Goal: Information Seeking & Learning: Learn about a topic

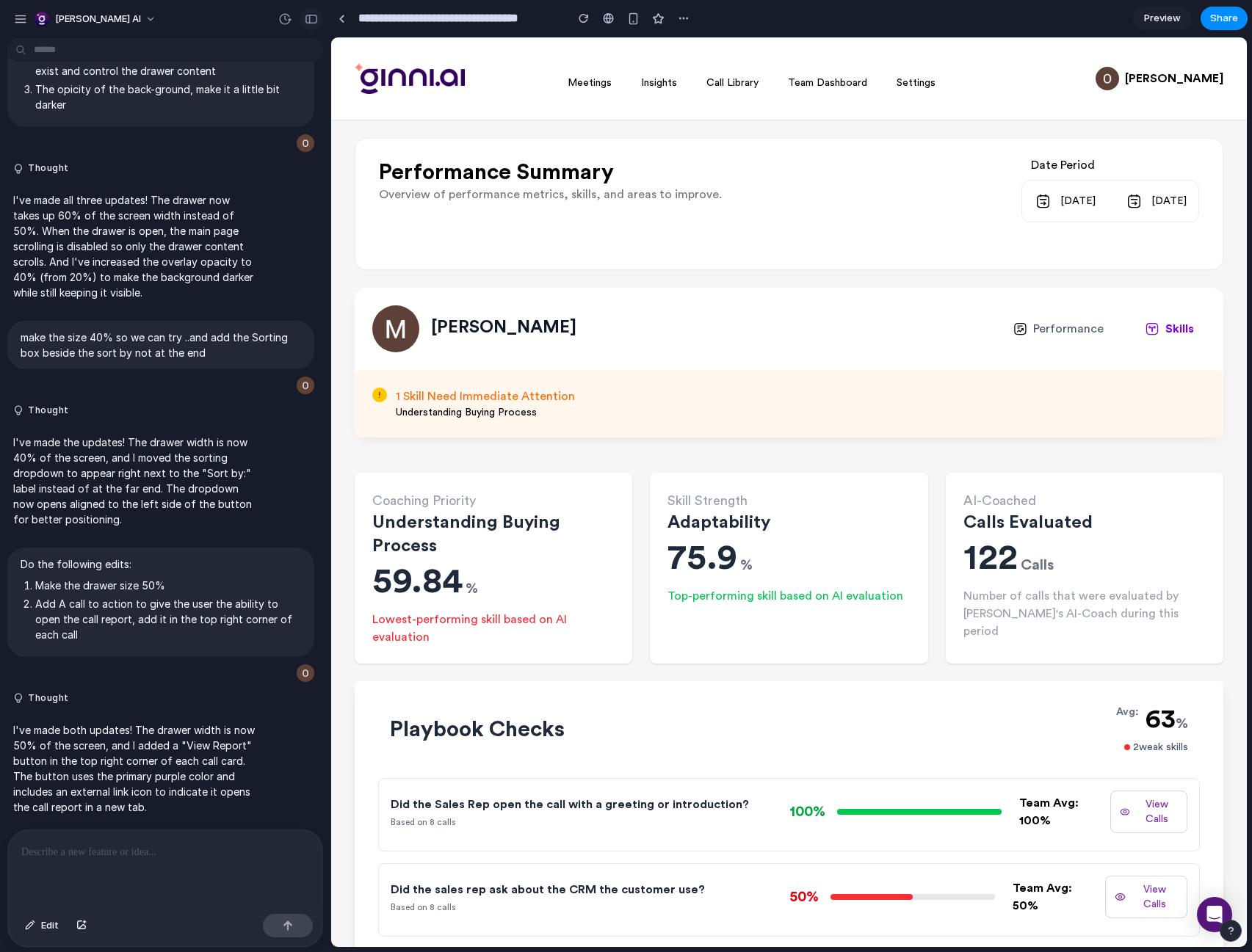
click at [316, 19] on div "button" at bounding box center [311, 19] width 13 height 11
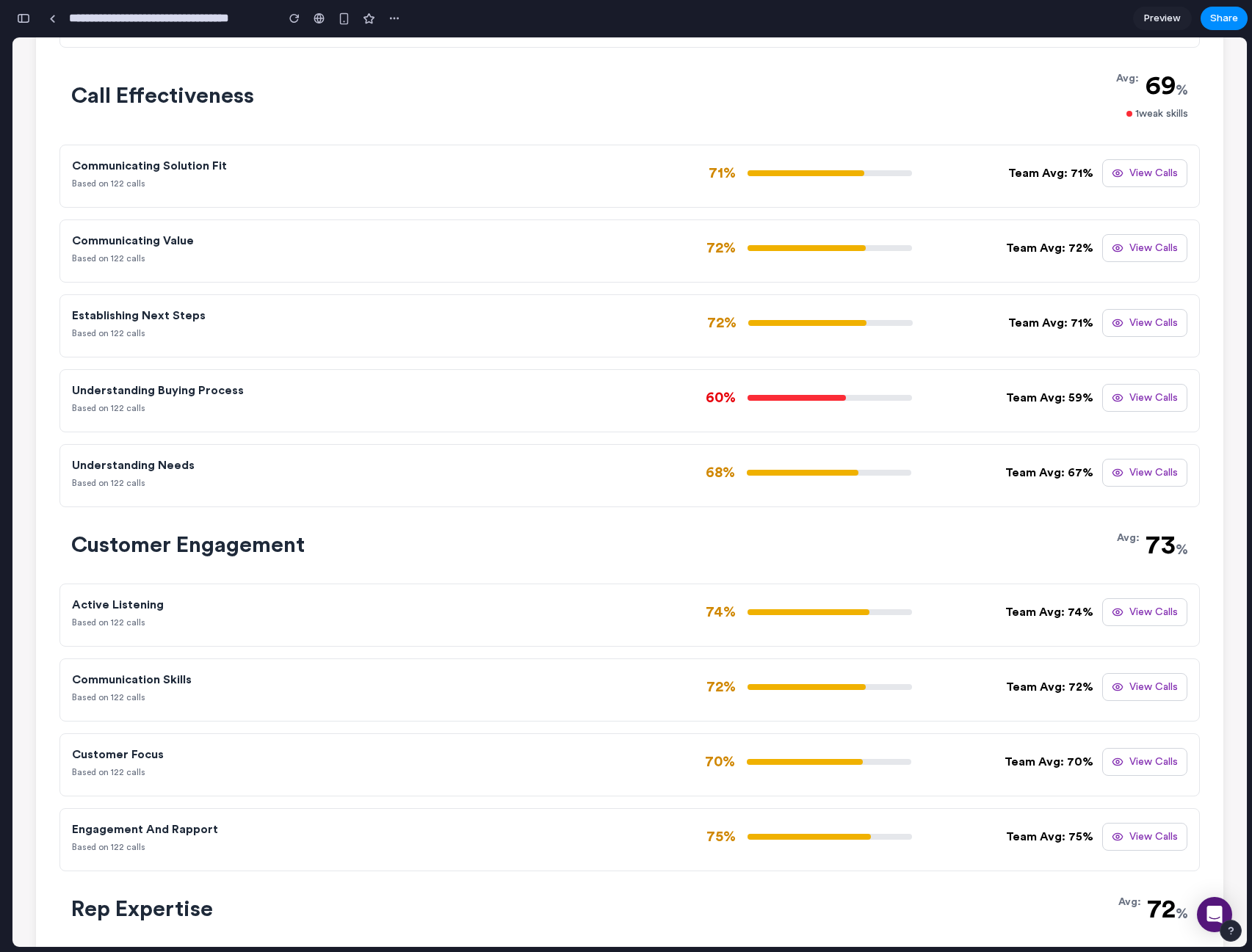
scroll to position [1011, 0]
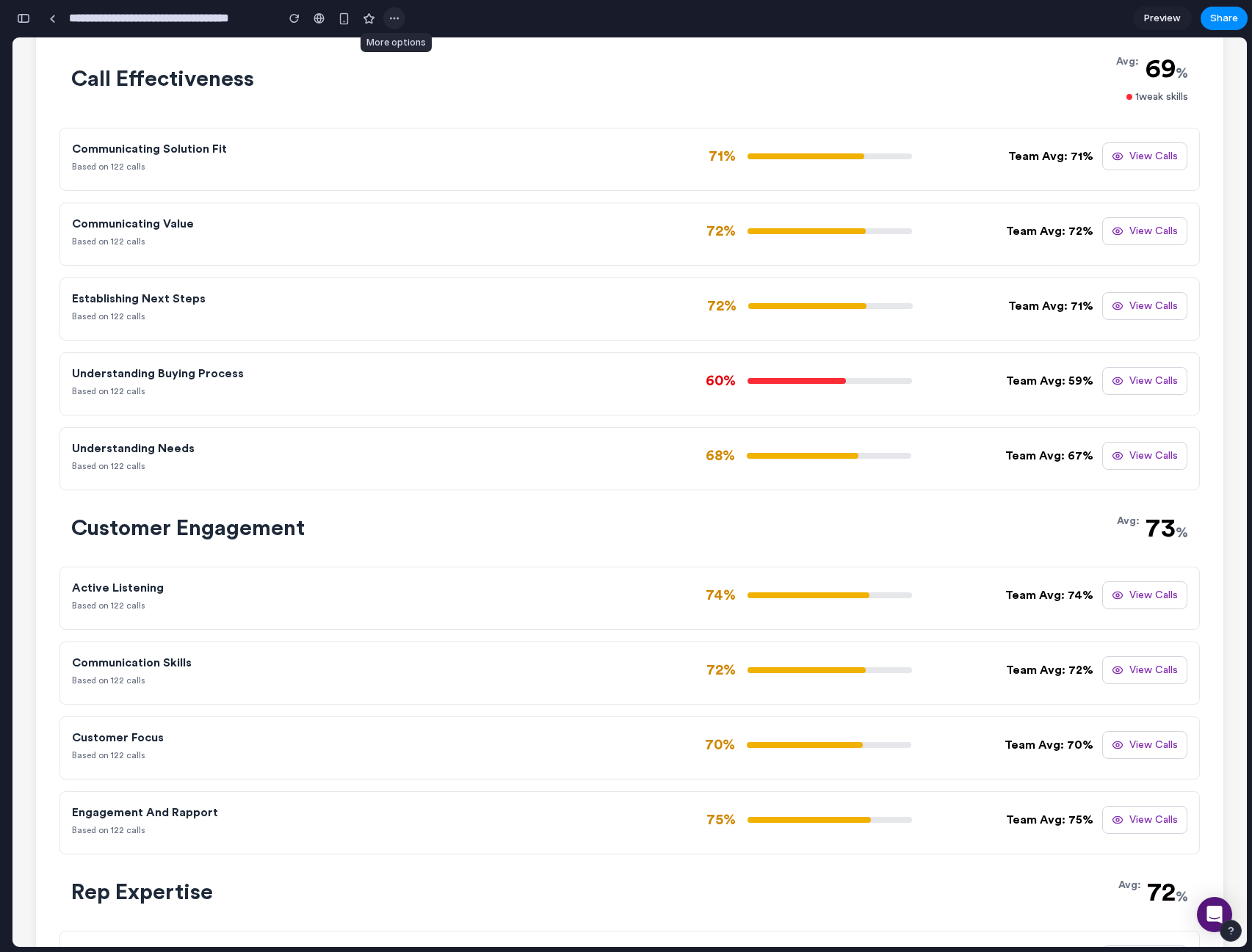
click at [388, 18] on button "button" at bounding box center [394, 18] width 22 height 22
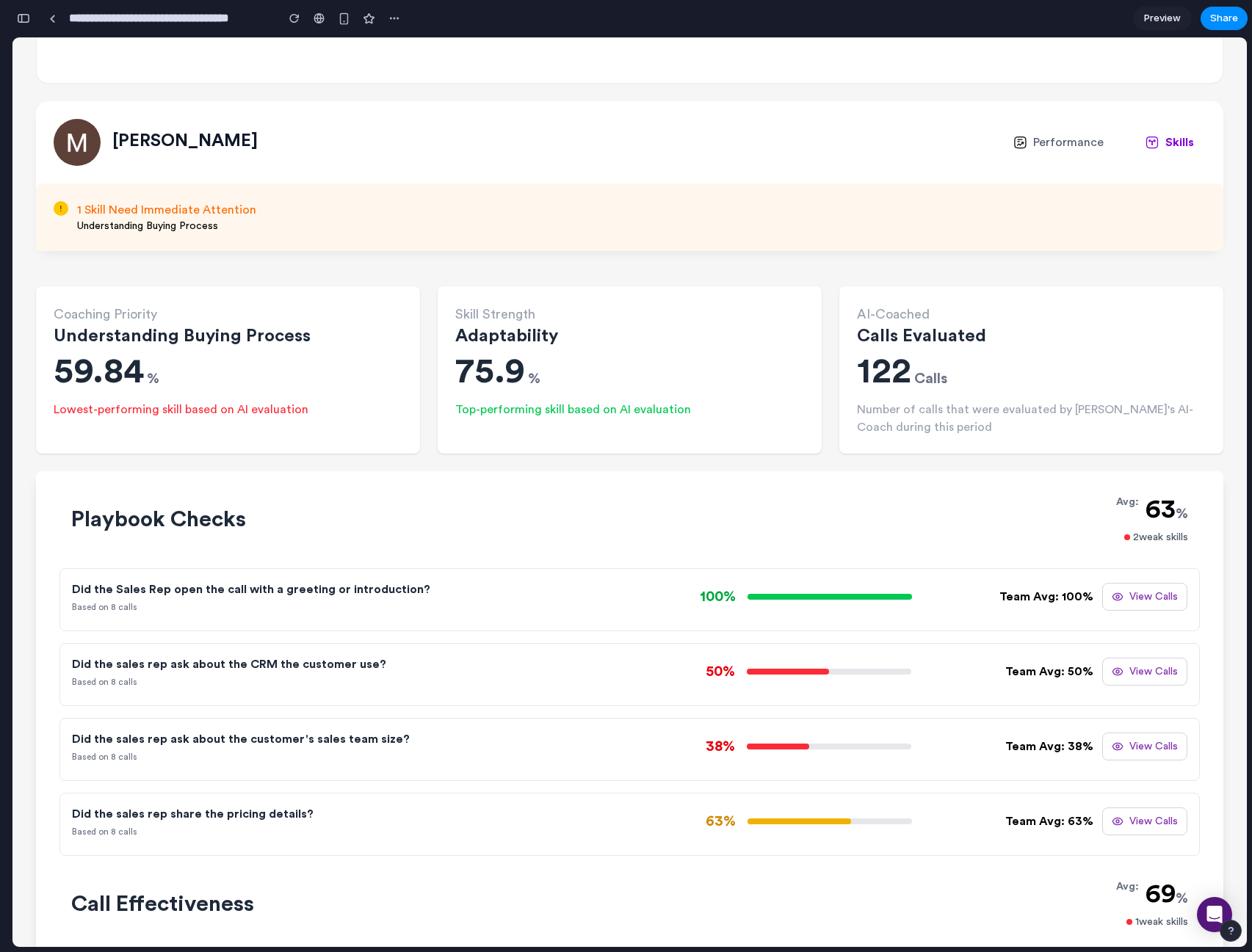
scroll to position [186, 0]
click at [1053, 599] on div "Team Avg: 100%" at bounding box center [1046, 598] width 94 height 17
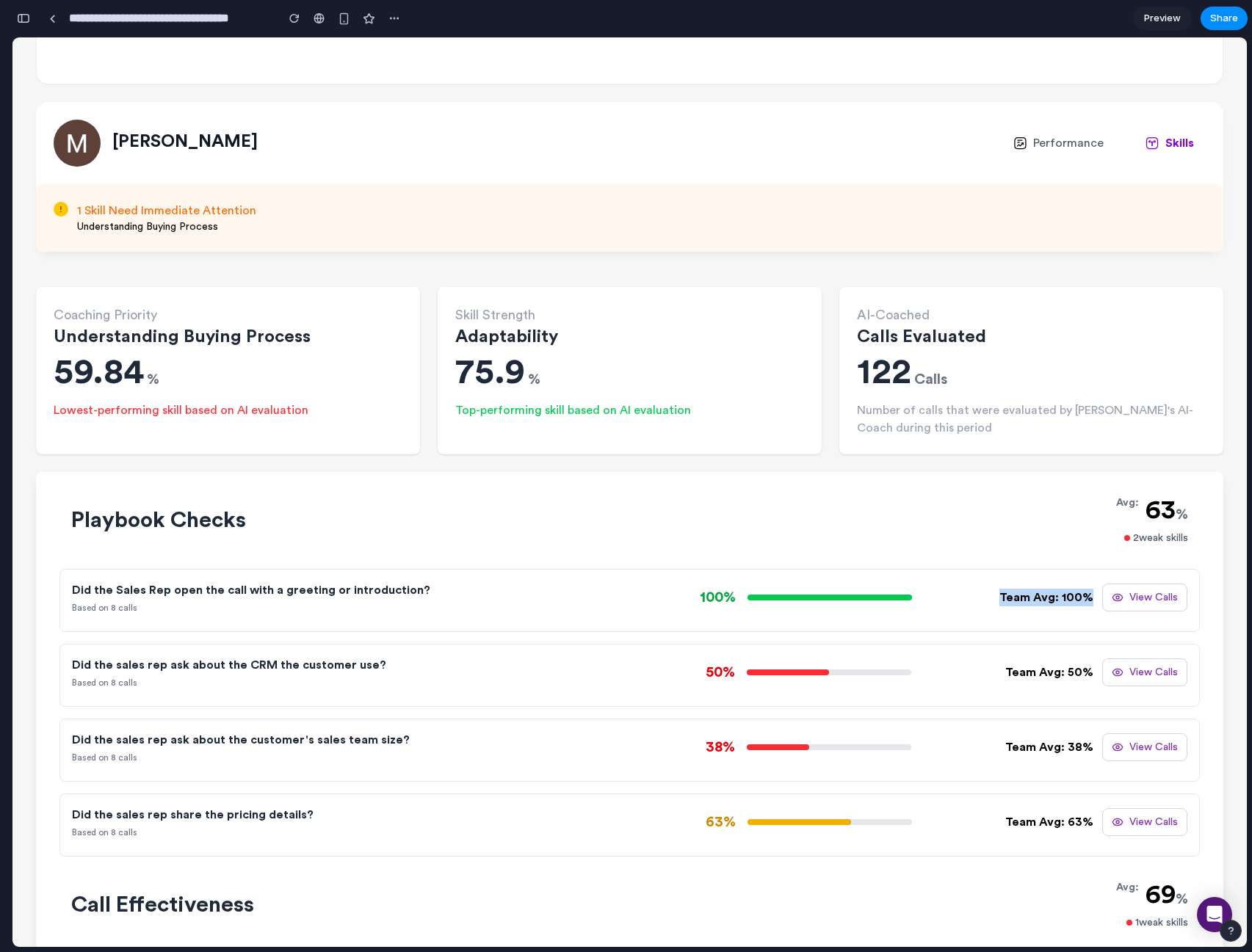
click at [1053, 599] on div "Team Avg: 100%" at bounding box center [1046, 598] width 94 height 17
click at [961, 611] on div "100% Team Avg: 100% View Calls" at bounding box center [909, 598] width 558 height 28
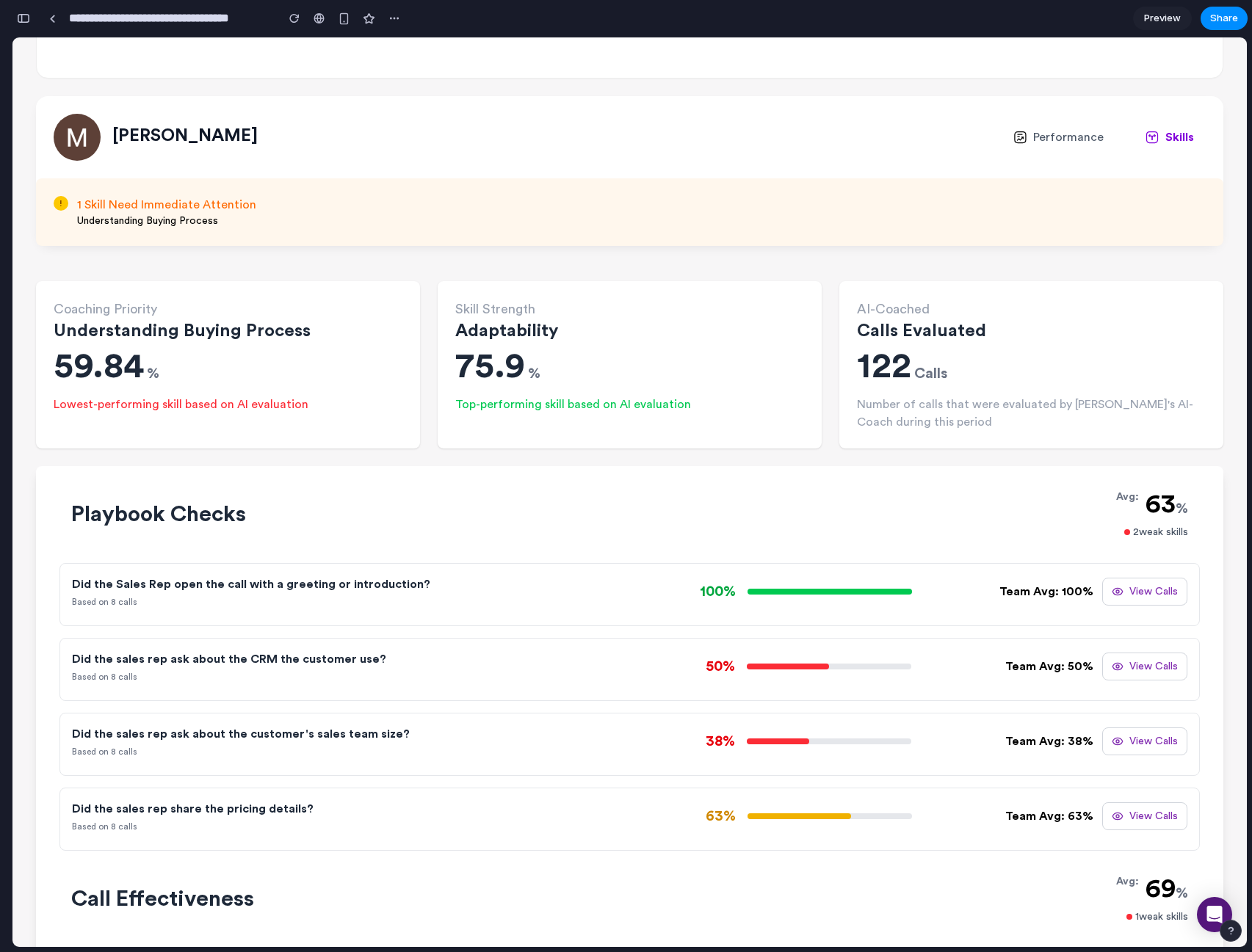
scroll to position [200, 0]
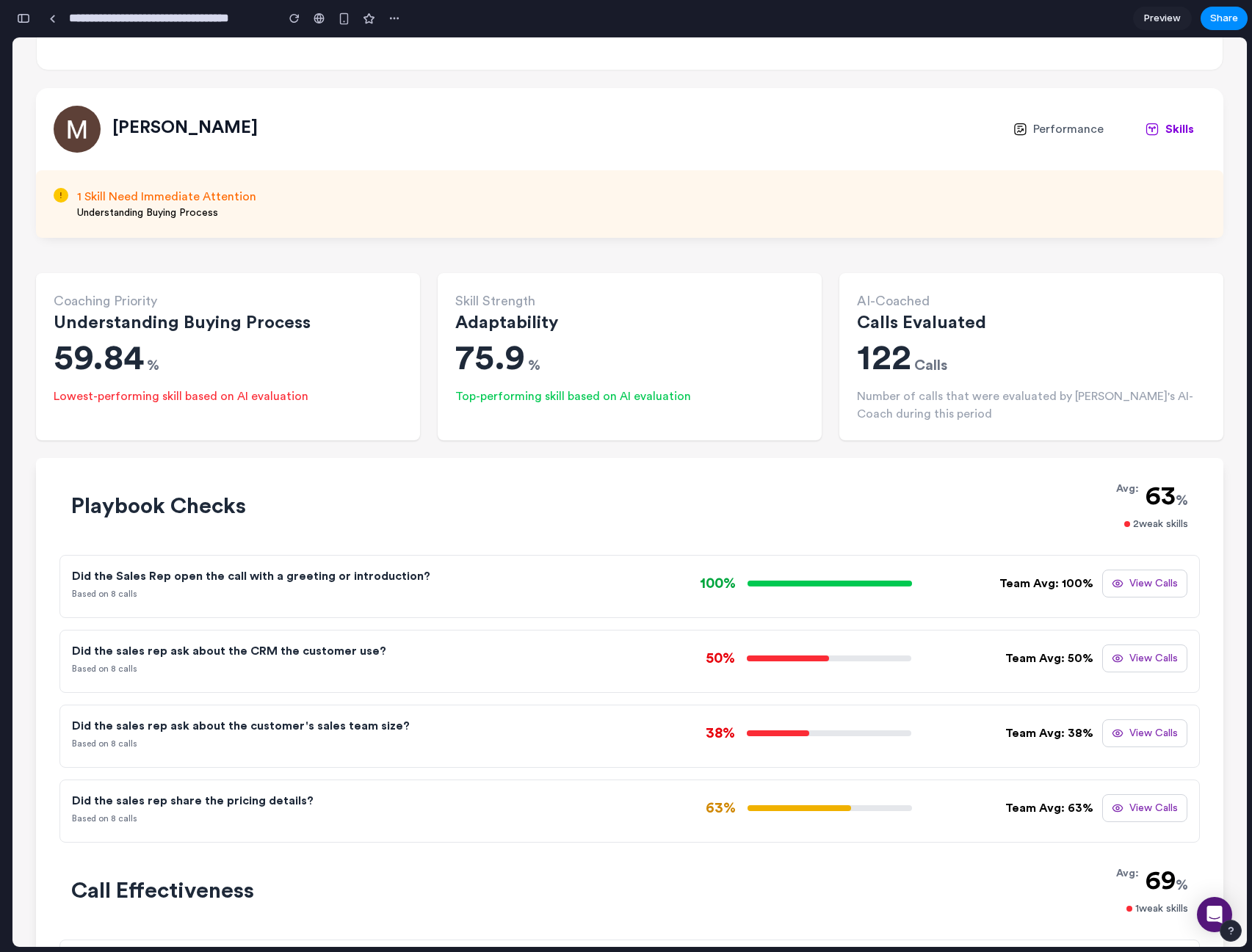
click at [569, 397] on div "Top-performing skill based on AI evaluation" at bounding box center [629, 397] width 349 height 17
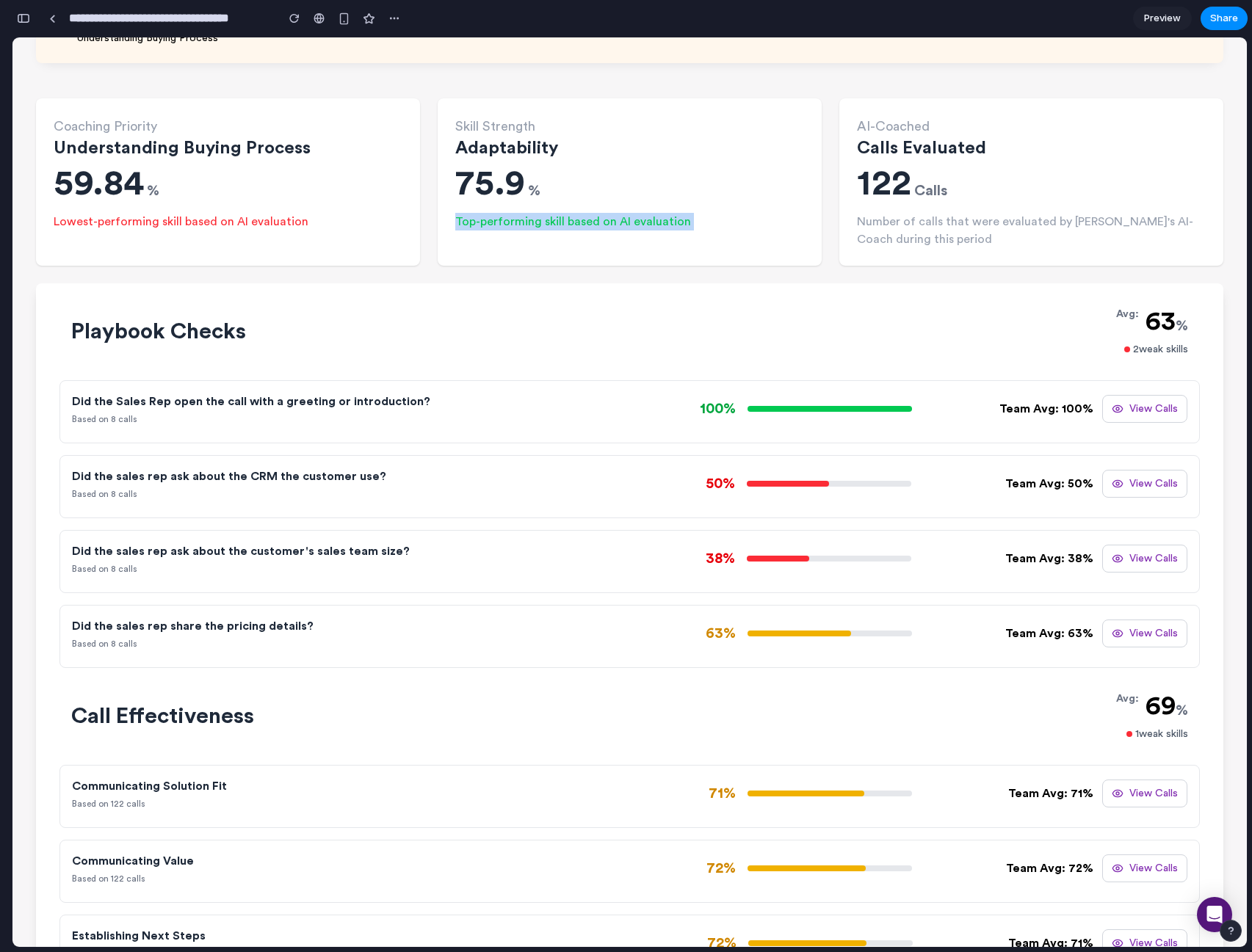
scroll to position [376, 0]
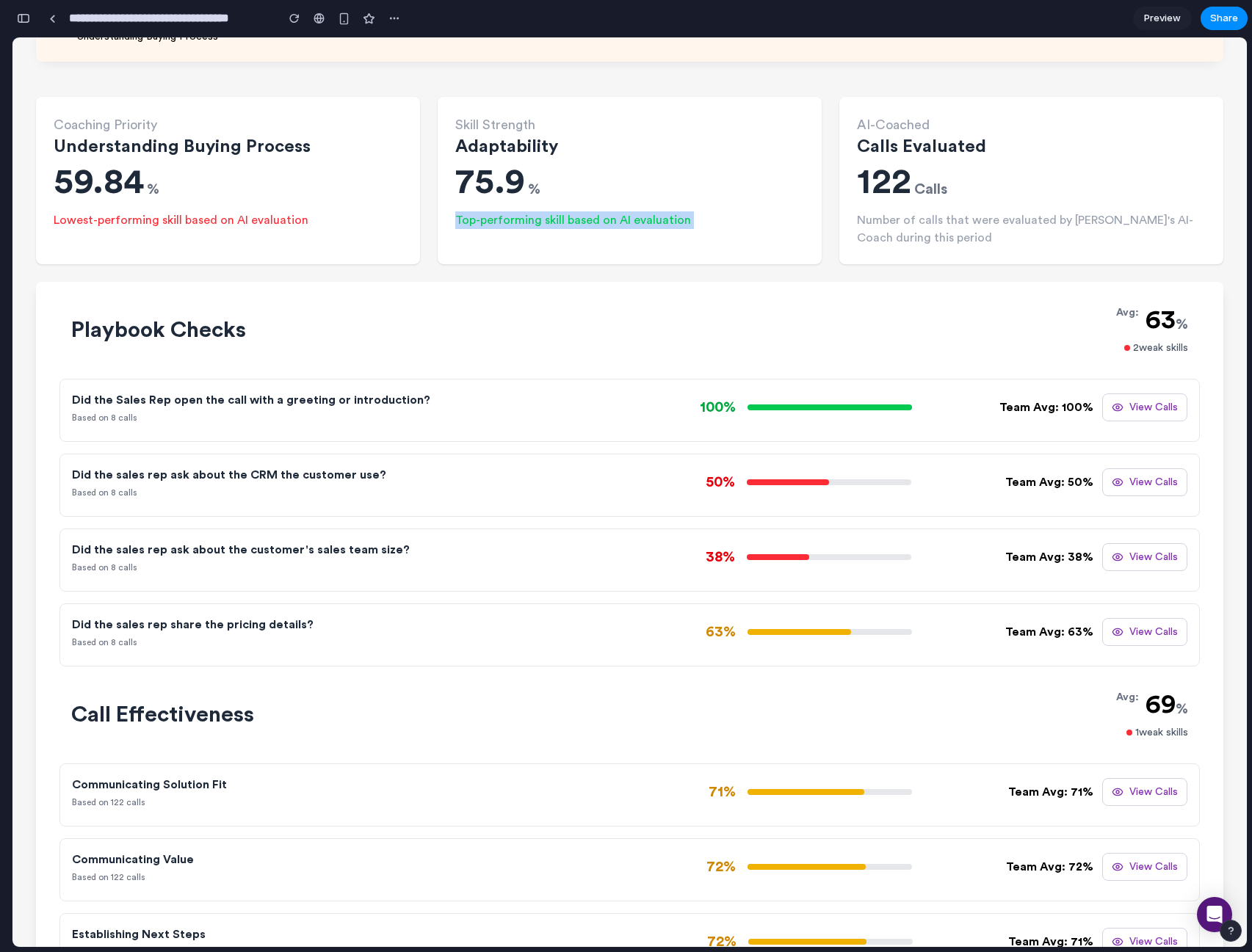
click at [1132, 411] on button "View Calls" at bounding box center [1145, 407] width 85 height 28
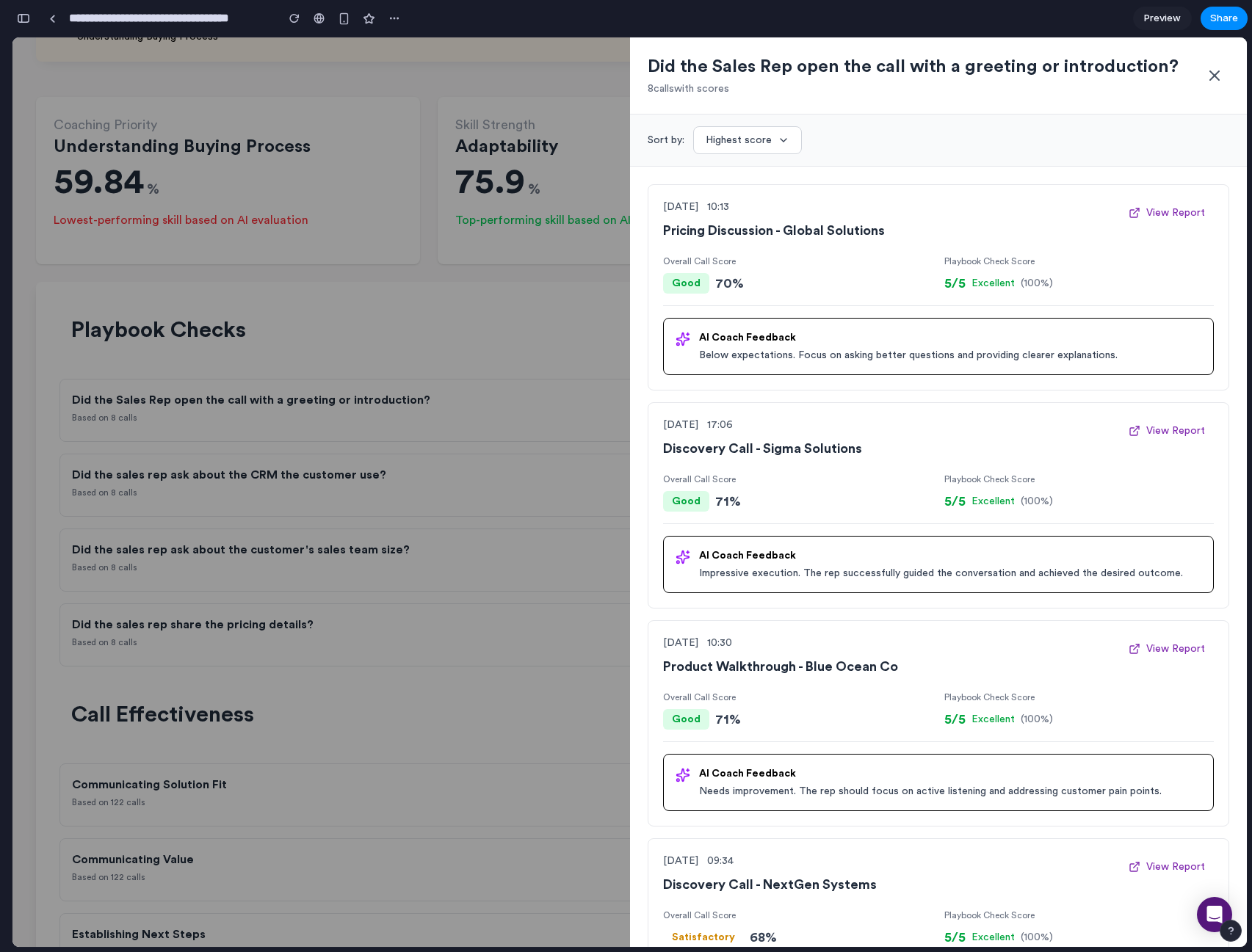
click at [541, 404] on div at bounding box center [629, 492] width 1235 height 910
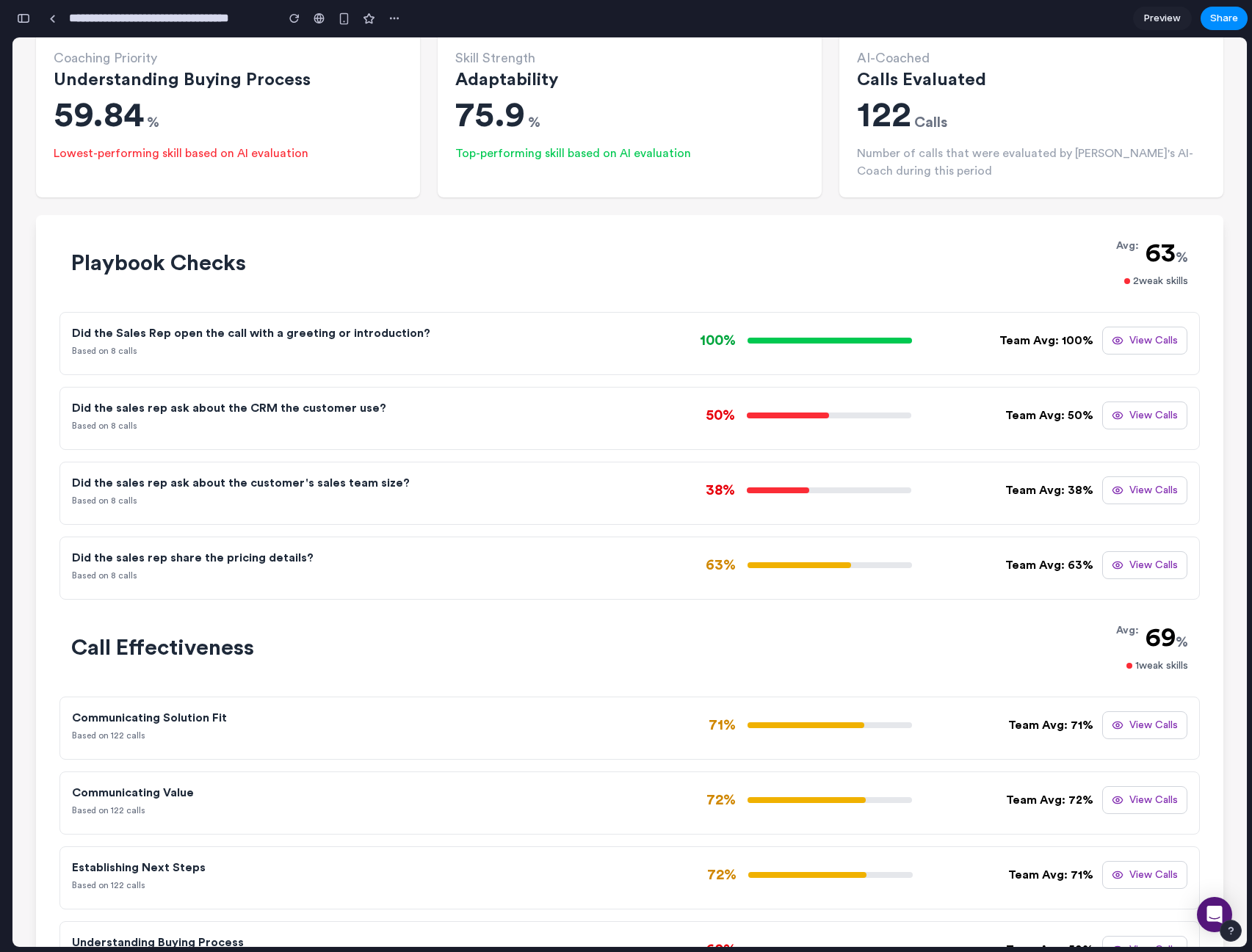
scroll to position [436, 0]
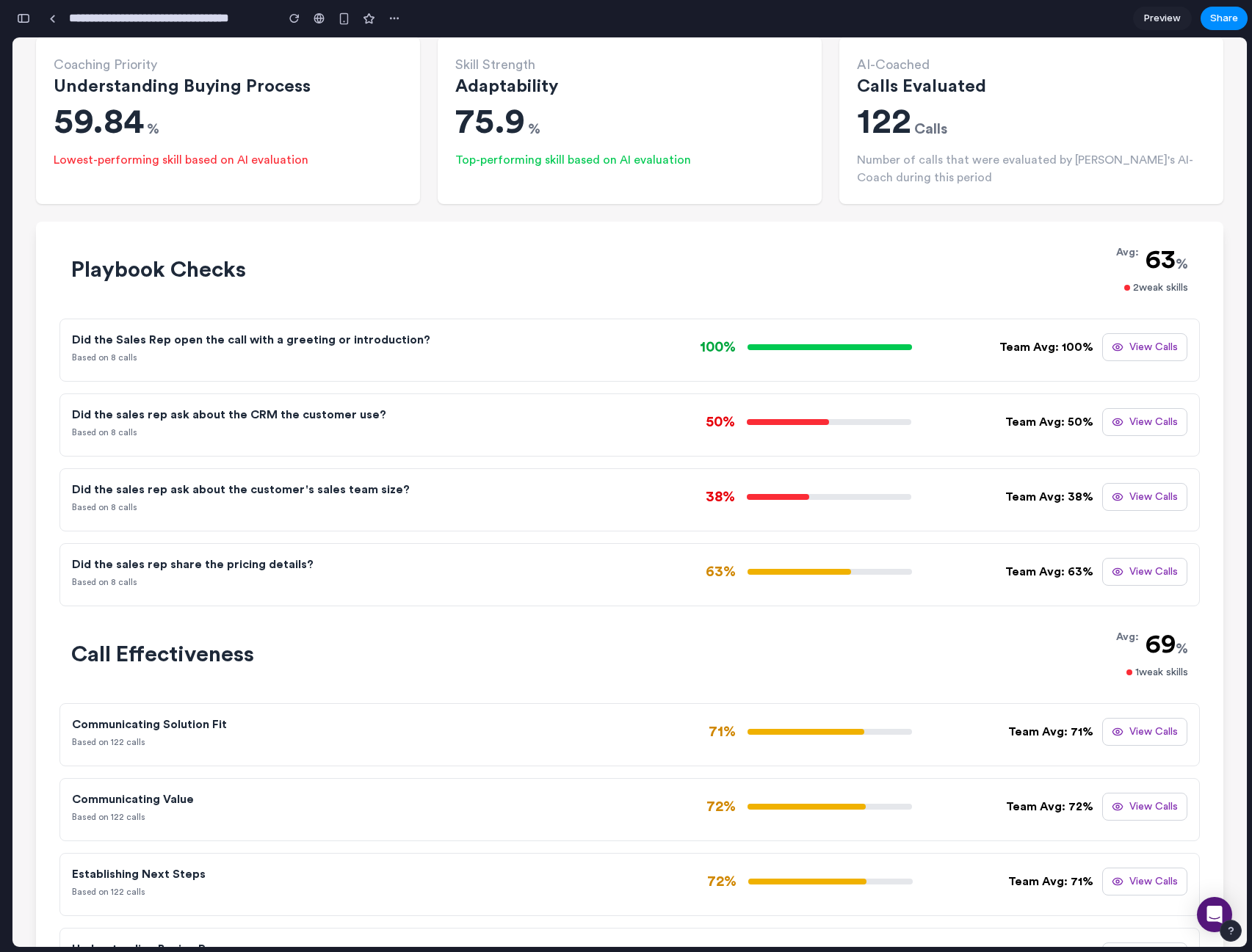
click at [1145, 349] on button "View Calls" at bounding box center [1145, 347] width 85 height 28
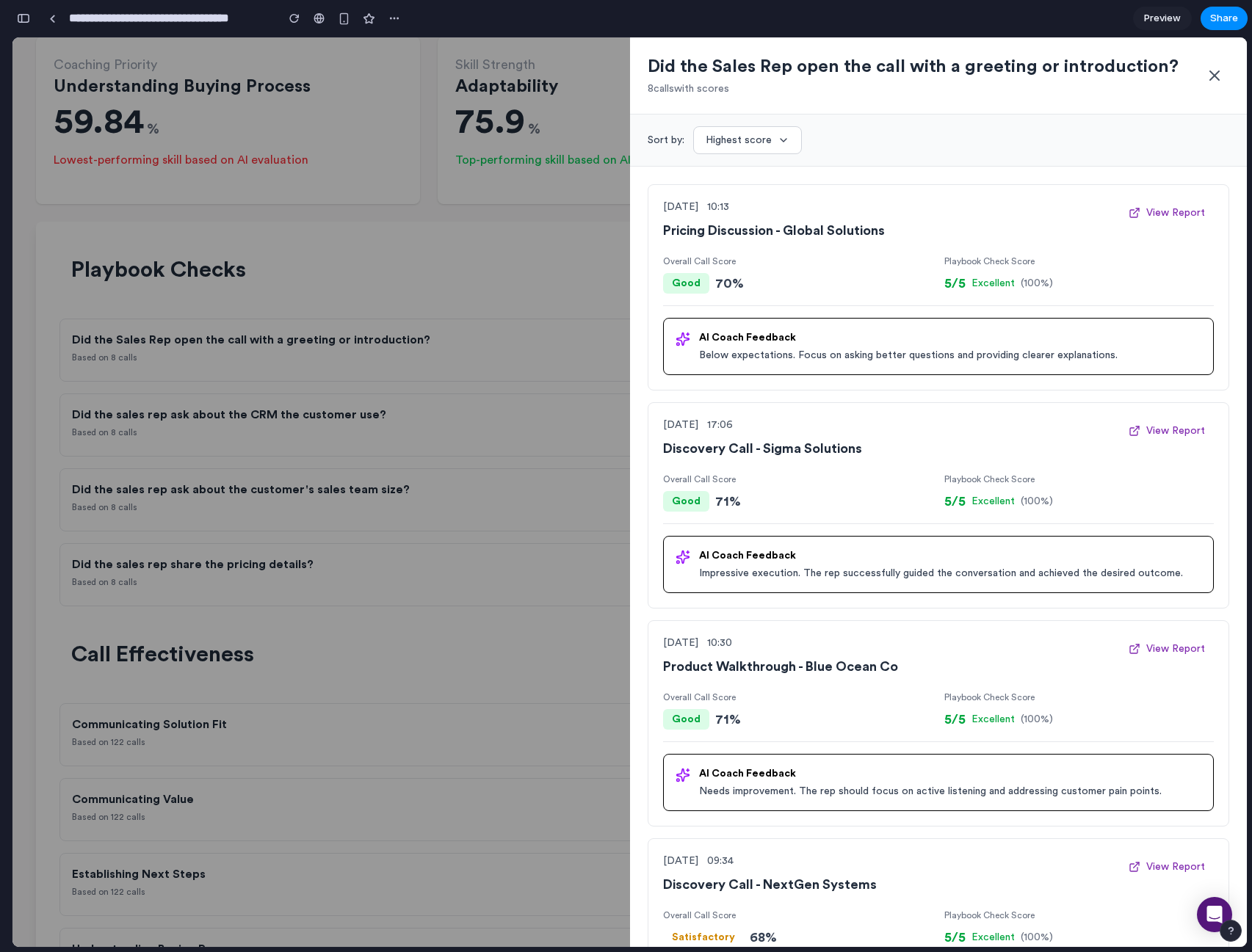
click at [1208, 81] on icon at bounding box center [1215, 76] width 17 height 17
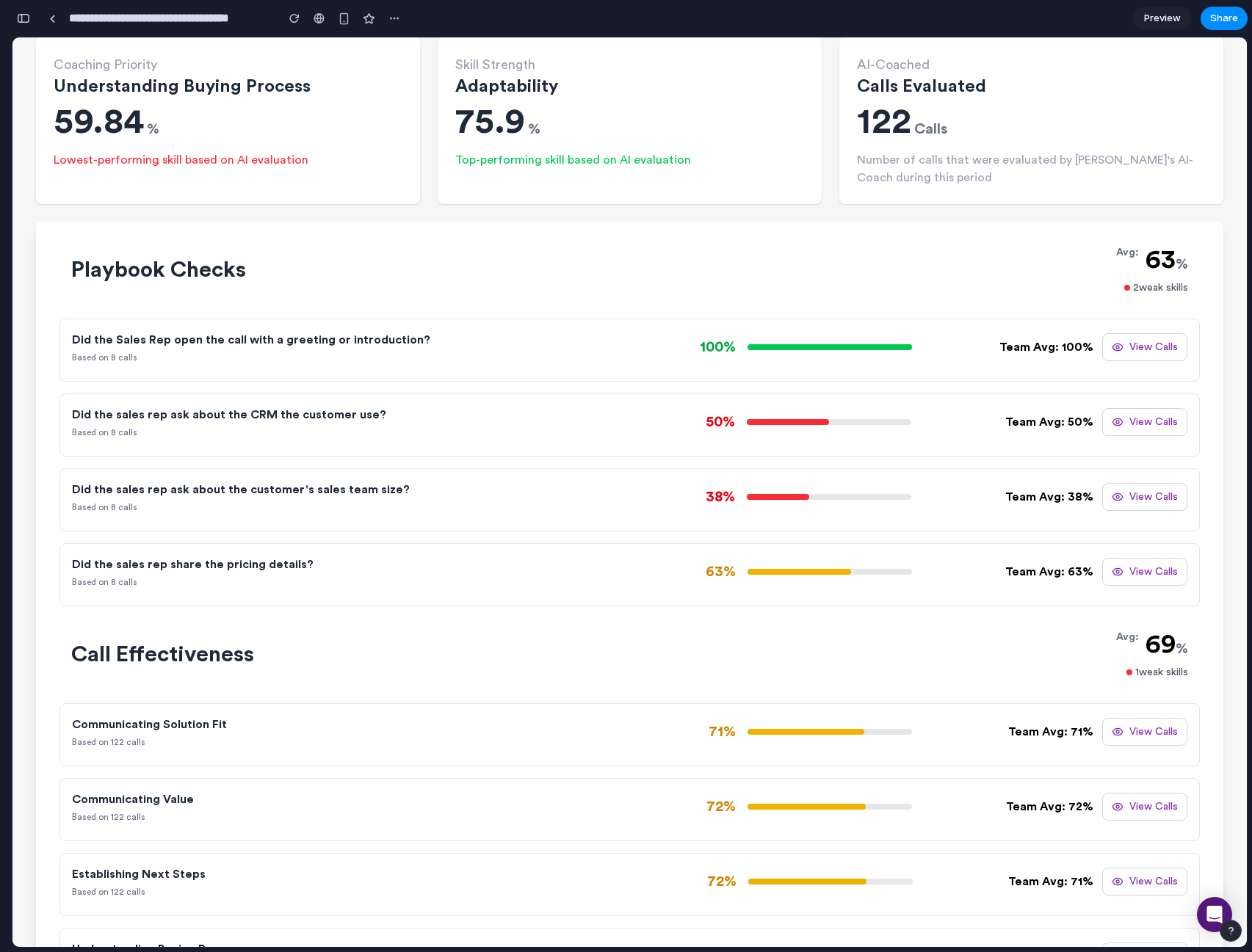
click at [1208, 81] on div "AI-Coached Calls Evaluated 122 Calls Number of calls that were evaluated by Gin…" at bounding box center [1031, 120] width 384 height 168
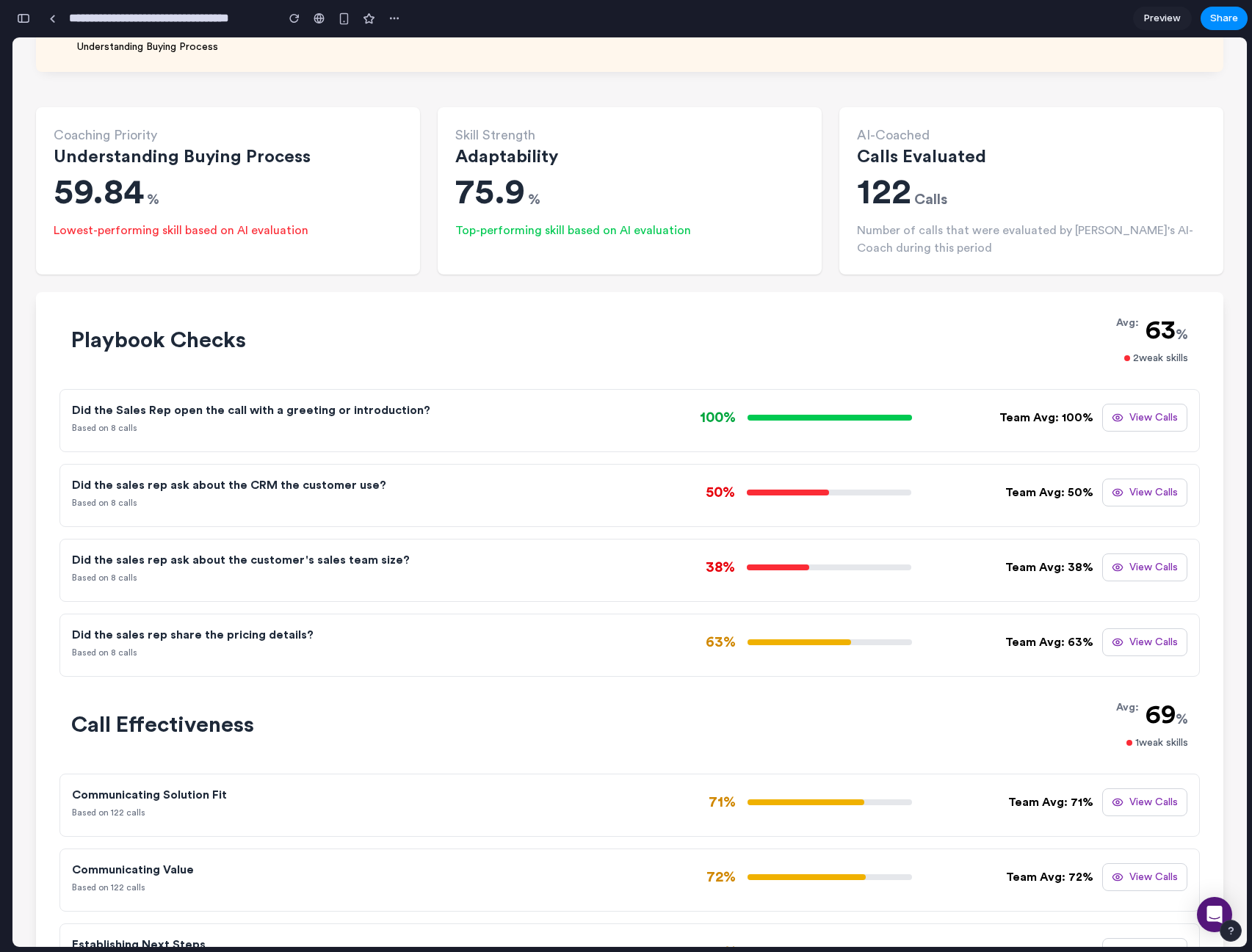
scroll to position [367, 0]
click at [1112, 422] on icon at bounding box center [1118, 417] width 11 height 11
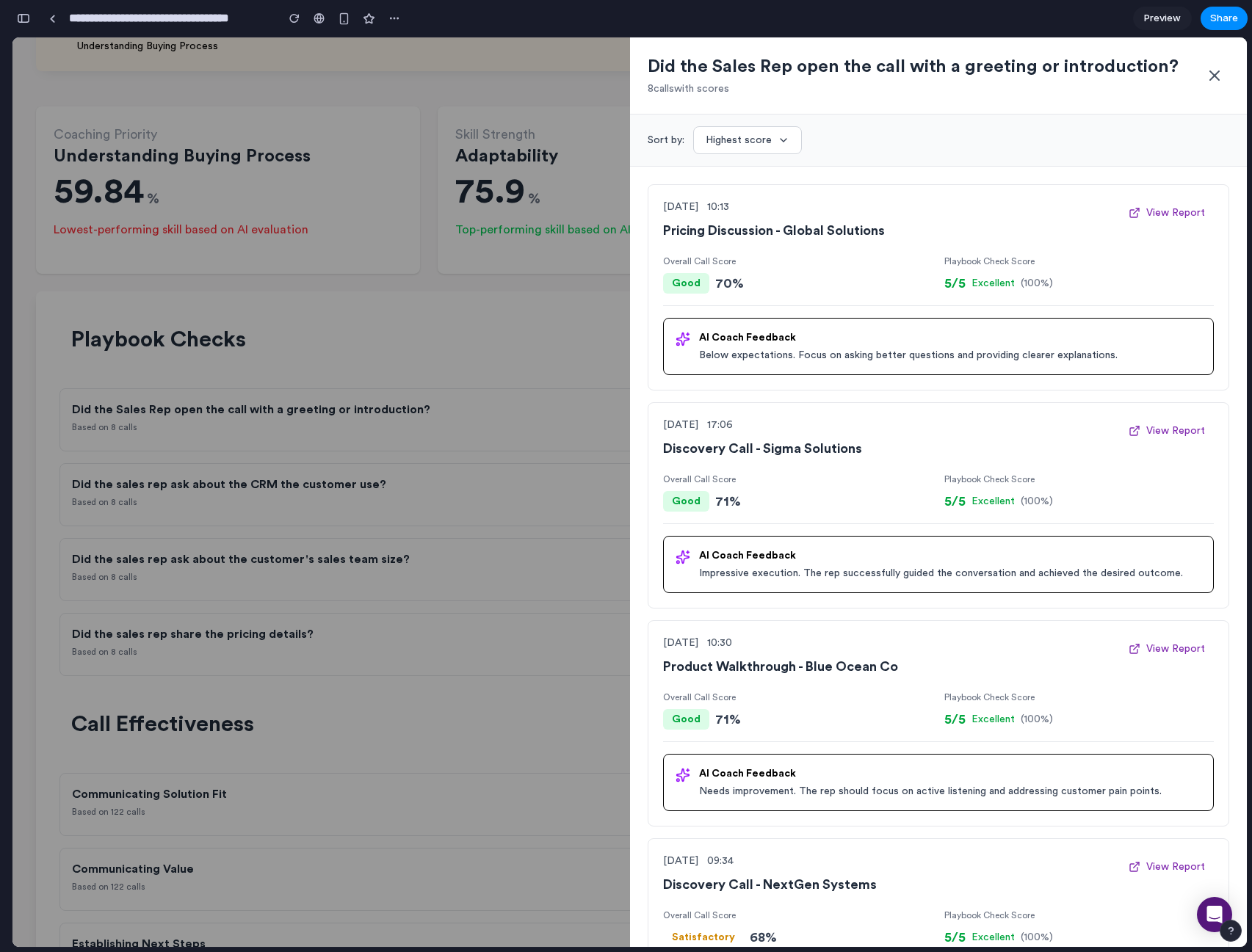
click at [1209, 76] on icon at bounding box center [1215, 76] width 17 height 17
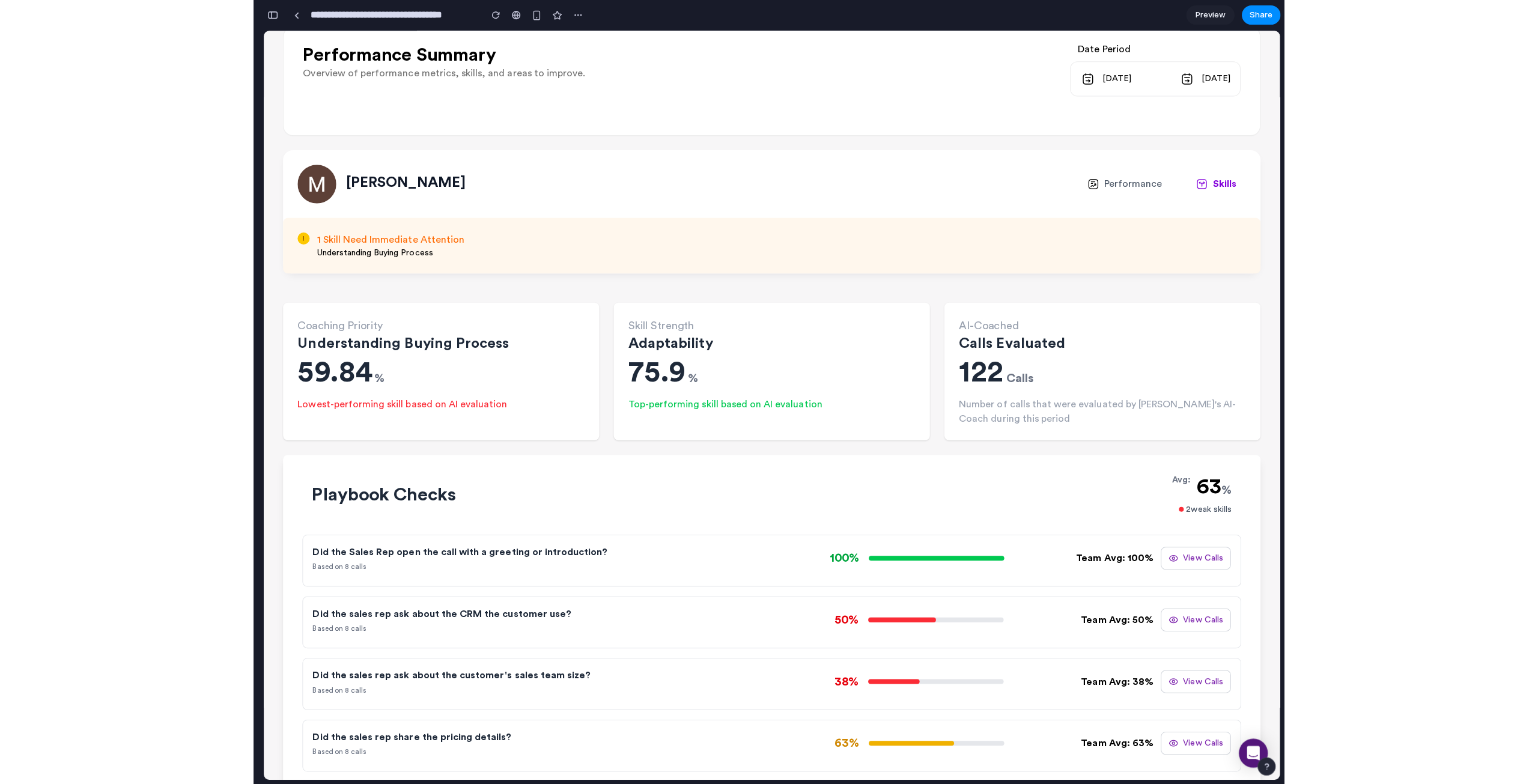
scroll to position [0, 0]
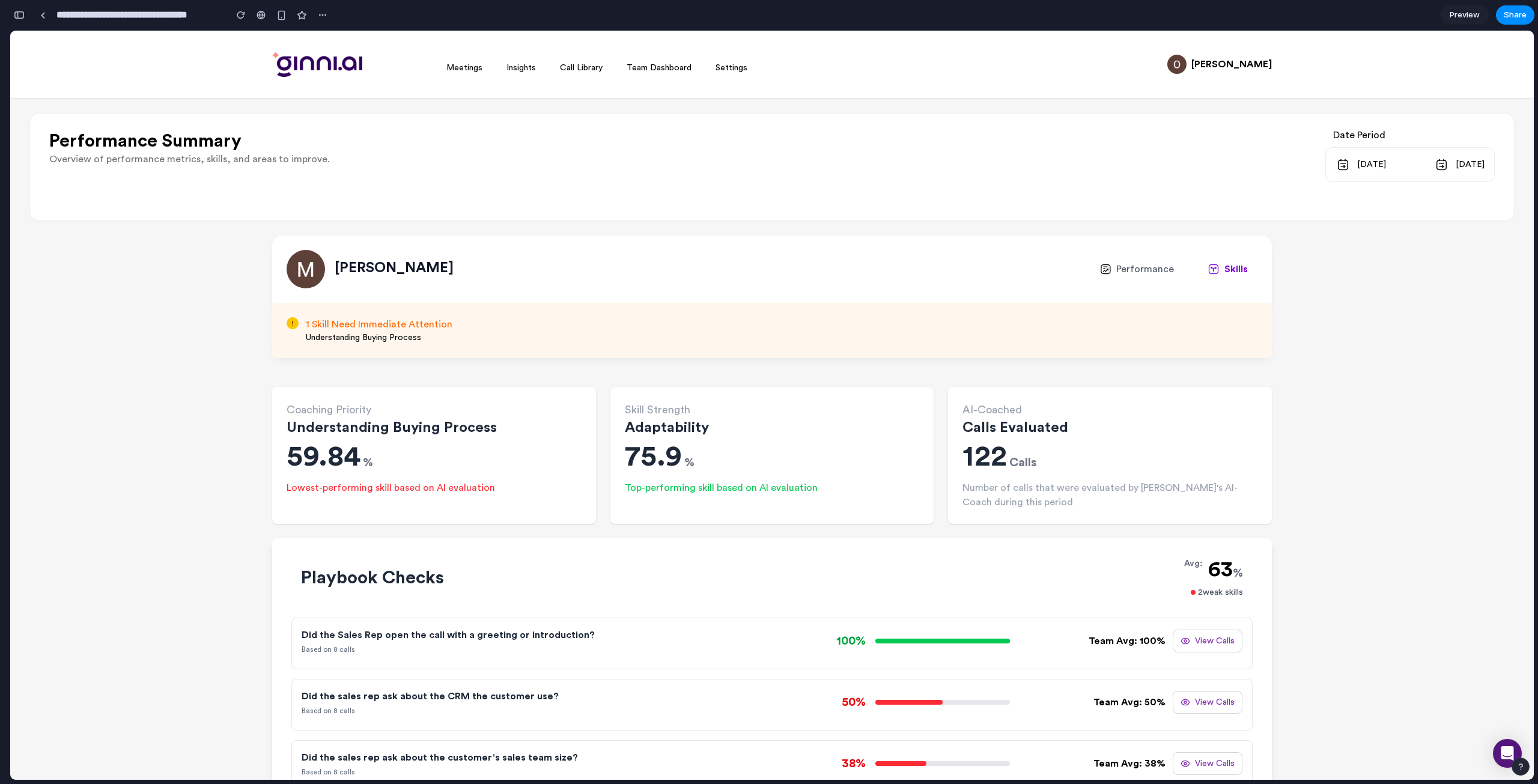
click at [1023, 640] on button "View Calls" at bounding box center [1207, 640] width 70 height 23
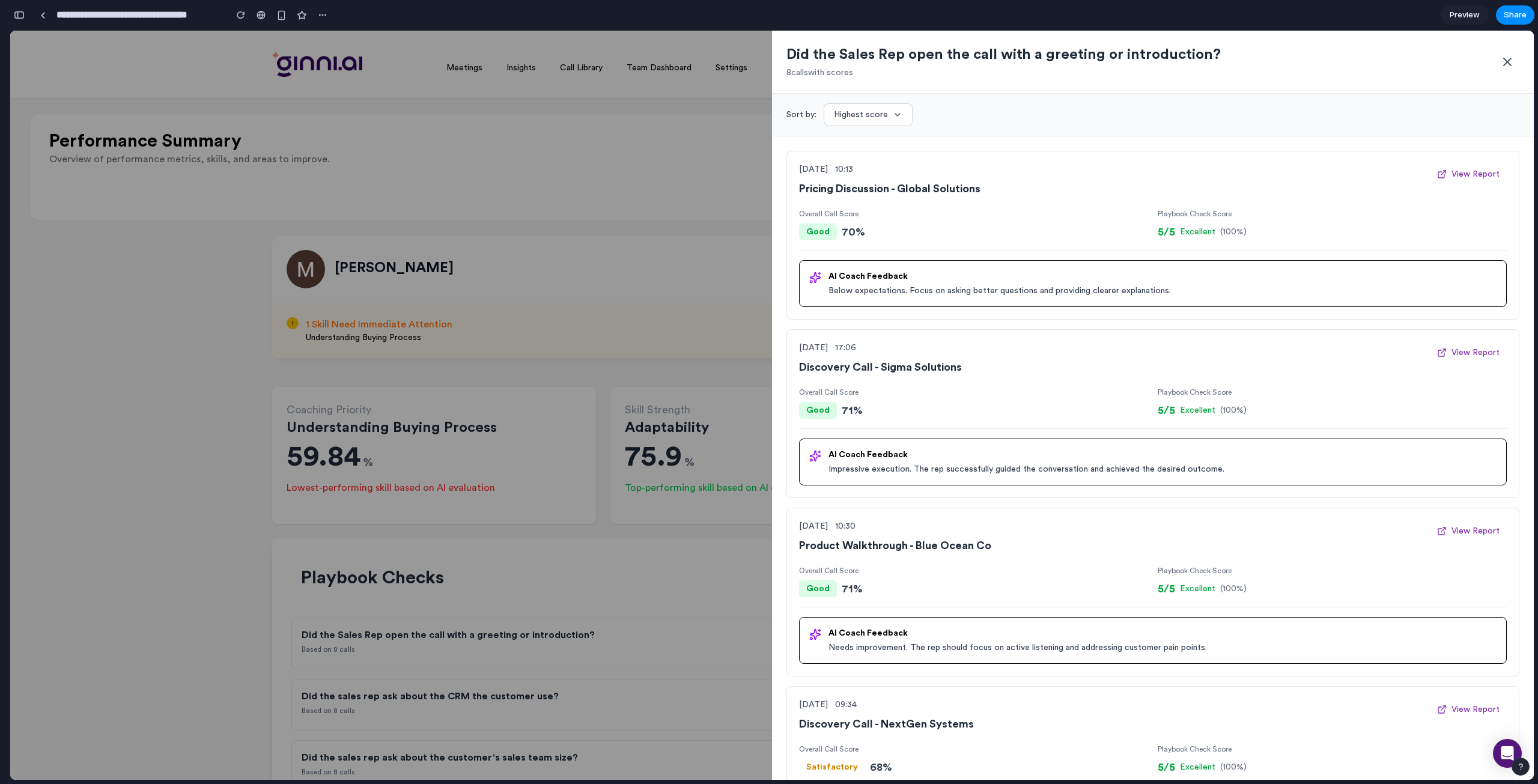
click at [1023, 61] on icon at bounding box center [1507, 62] width 14 height 14
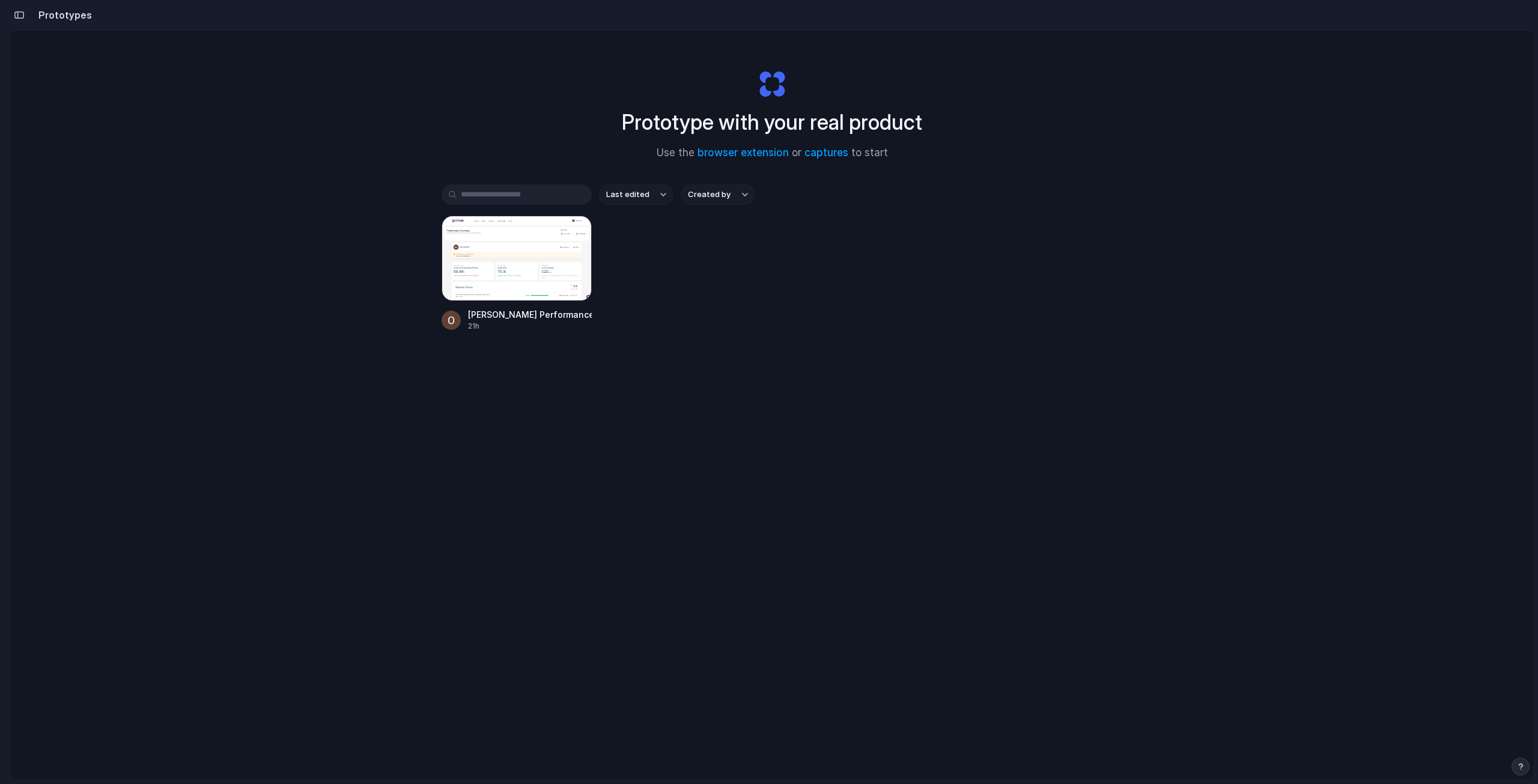
click at [859, 286] on div "[PERSON_NAME] Performance: Skill Call Drawer 21h" at bounding box center [772, 273] width 660 height 116
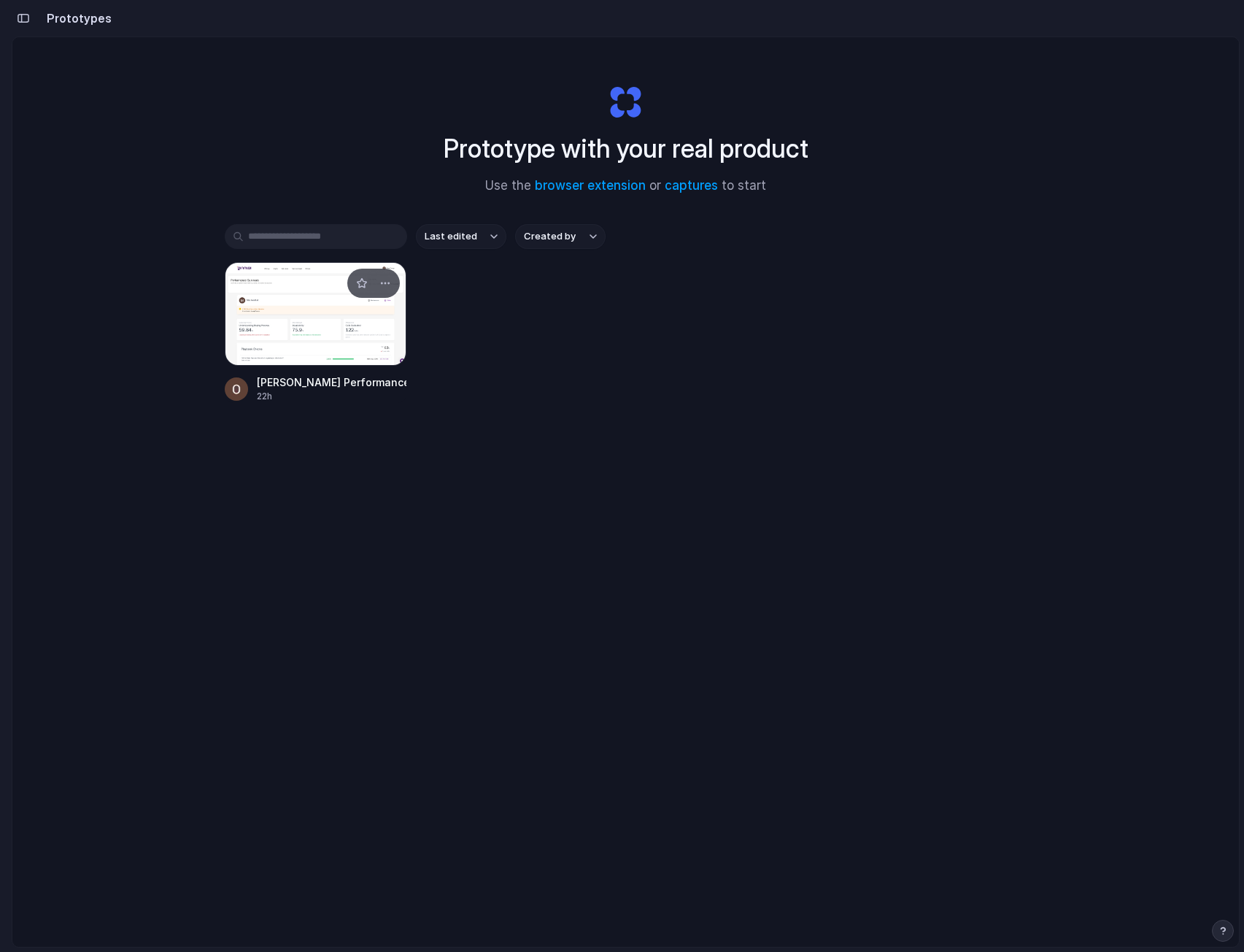
click at [297, 325] on div at bounding box center [316, 313] width 183 height 104
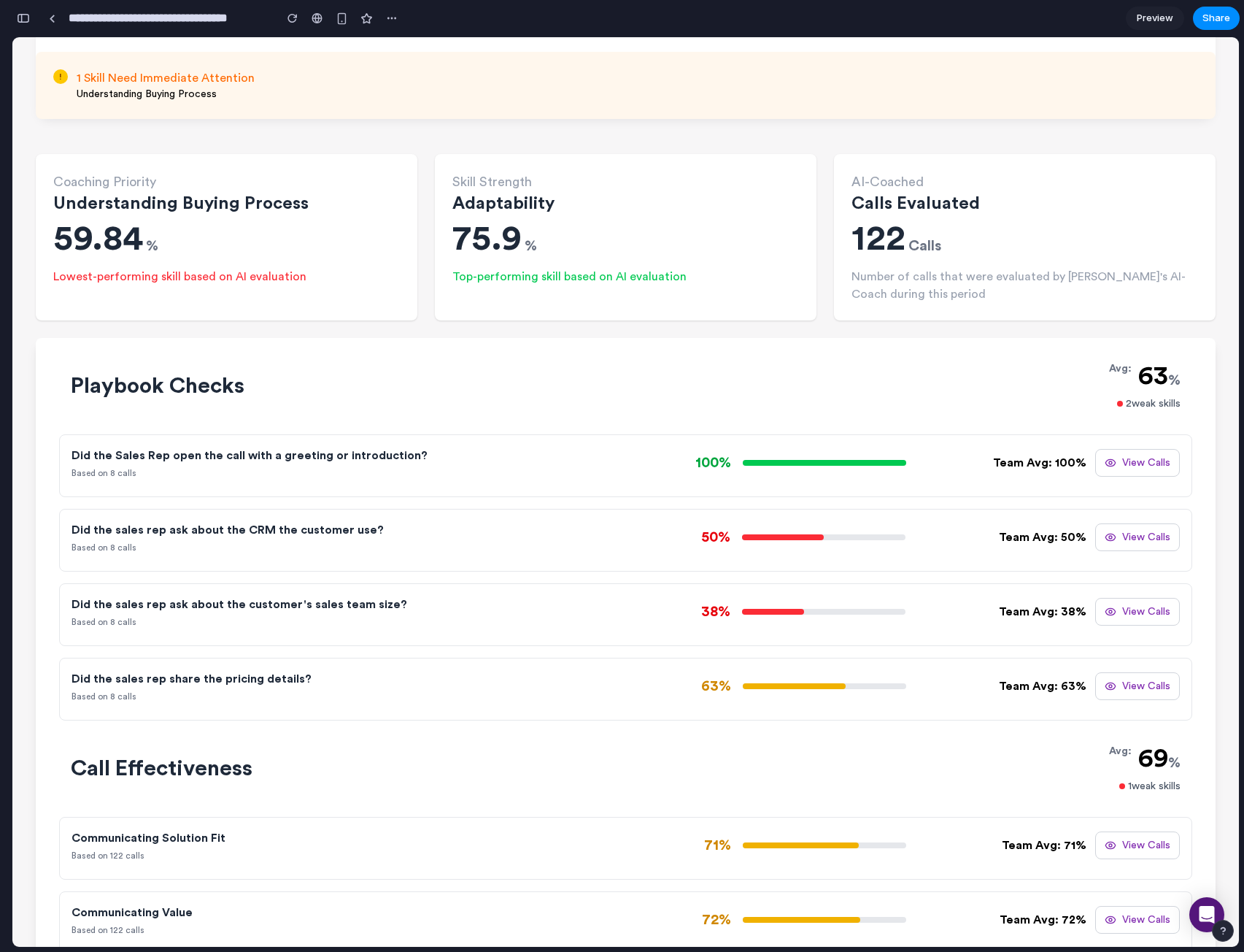
scroll to position [315, 0]
click at [1118, 462] on button "View Calls" at bounding box center [1137, 463] width 85 height 28
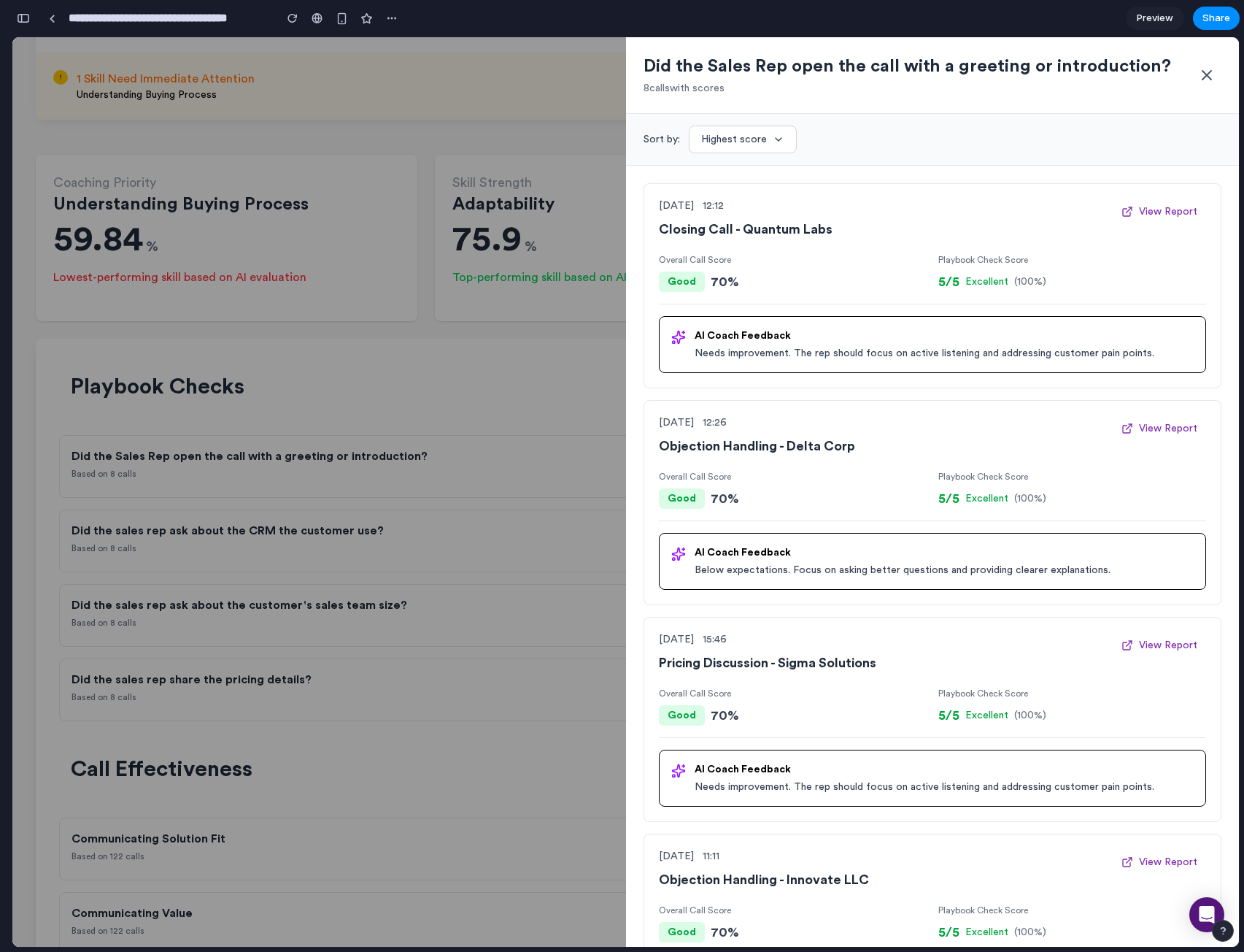
click at [1209, 73] on icon at bounding box center [1206, 74] width 9 height 9
